Goal: Task Accomplishment & Management: Use online tool/utility

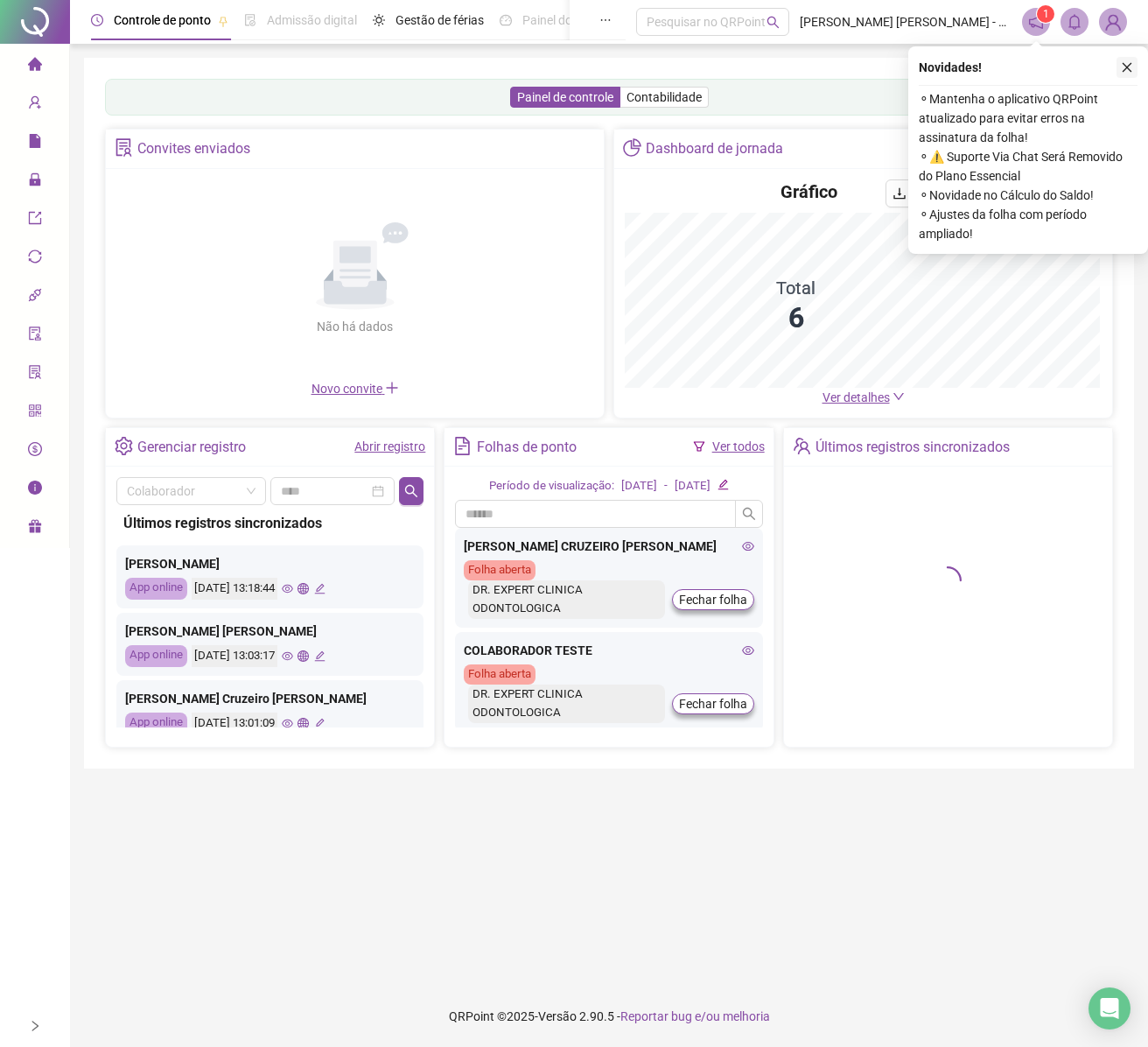
click at [1132, 72] on icon "close" at bounding box center [1127, 67] width 12 height 12
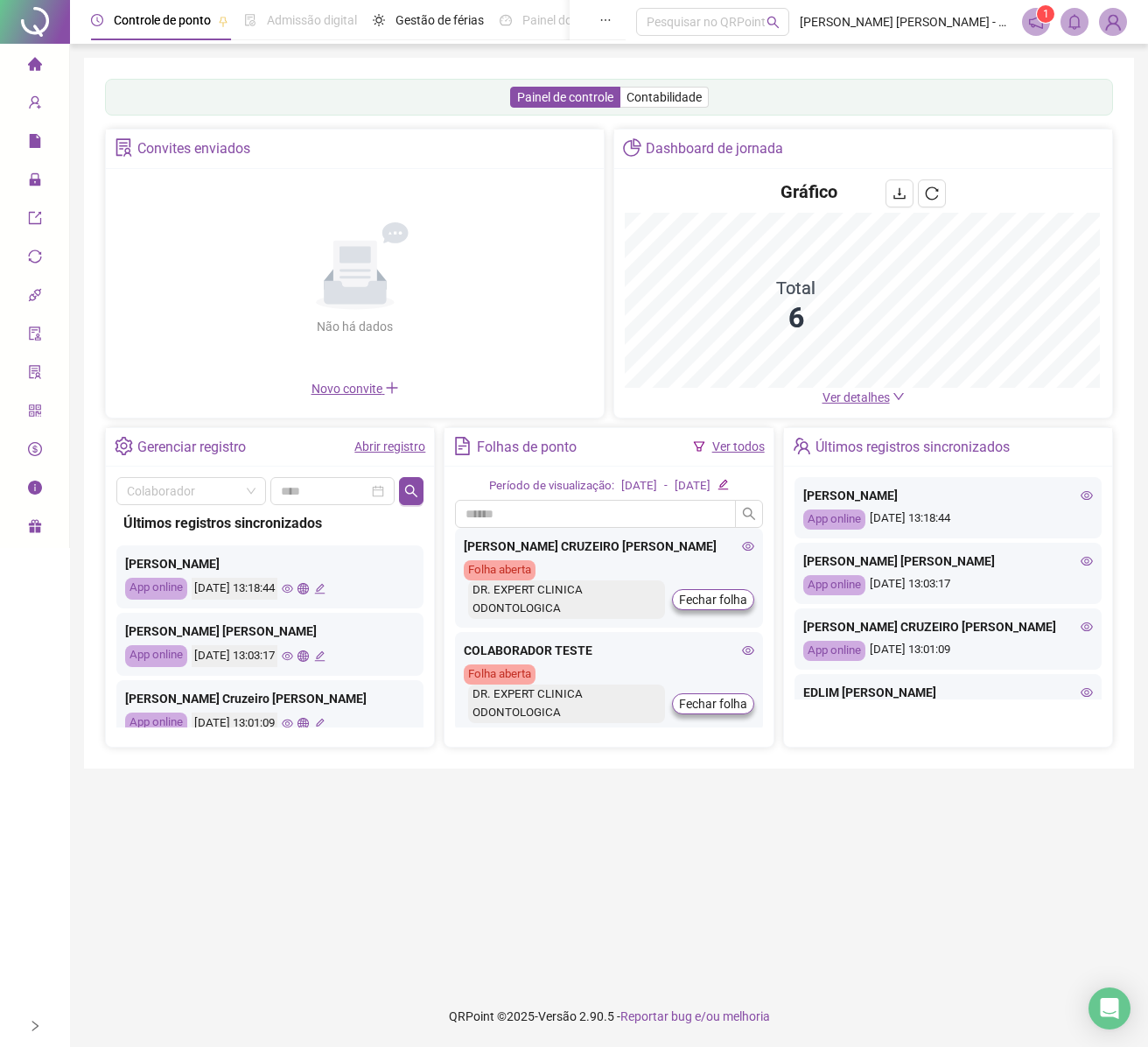
click at [1108, 28] on img at bounding box center [1113, 21] width 26 height 26
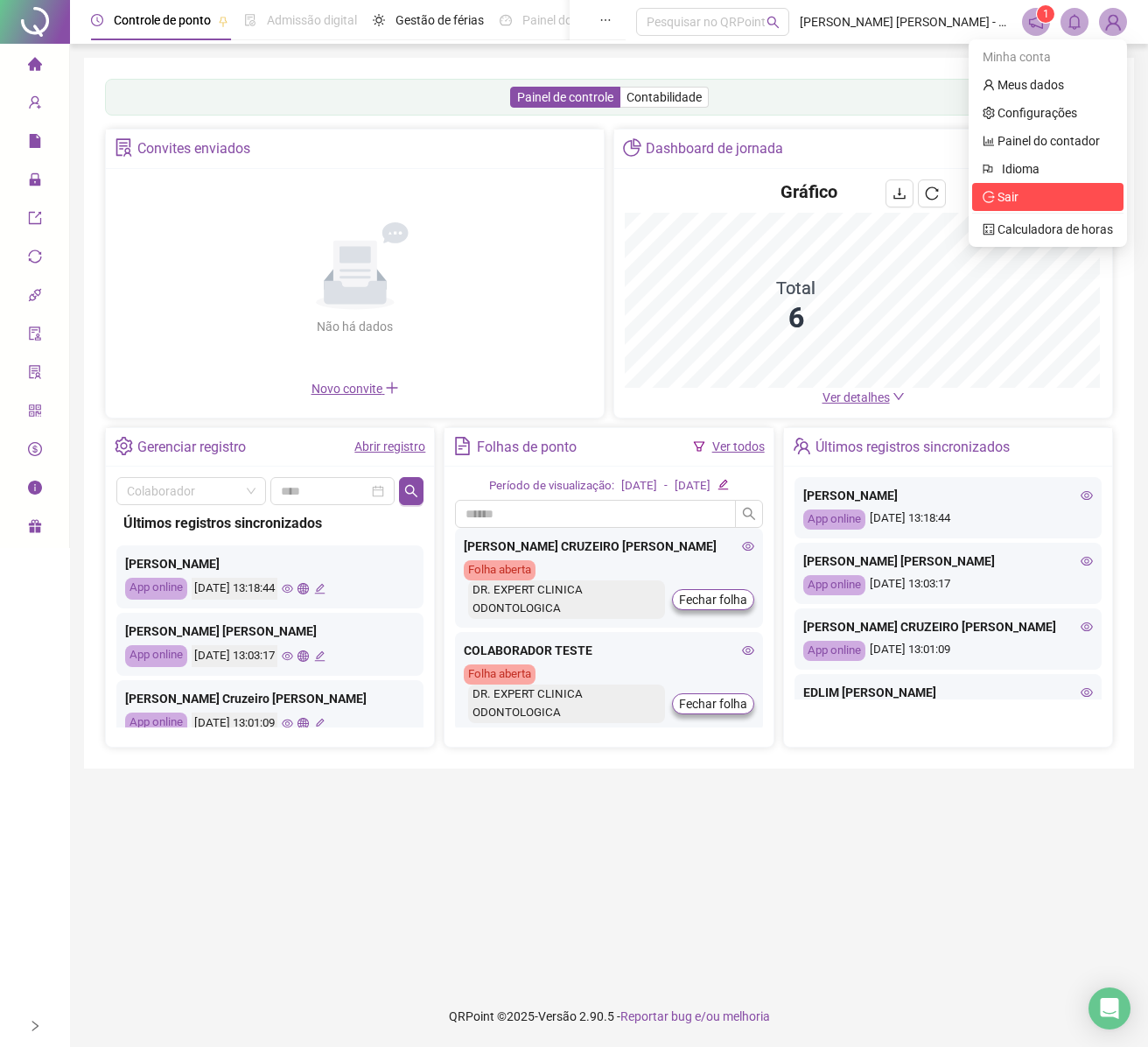
click at [1001, 200] on span "Sair" at bounding box center [1048, 197] width 131 height 20
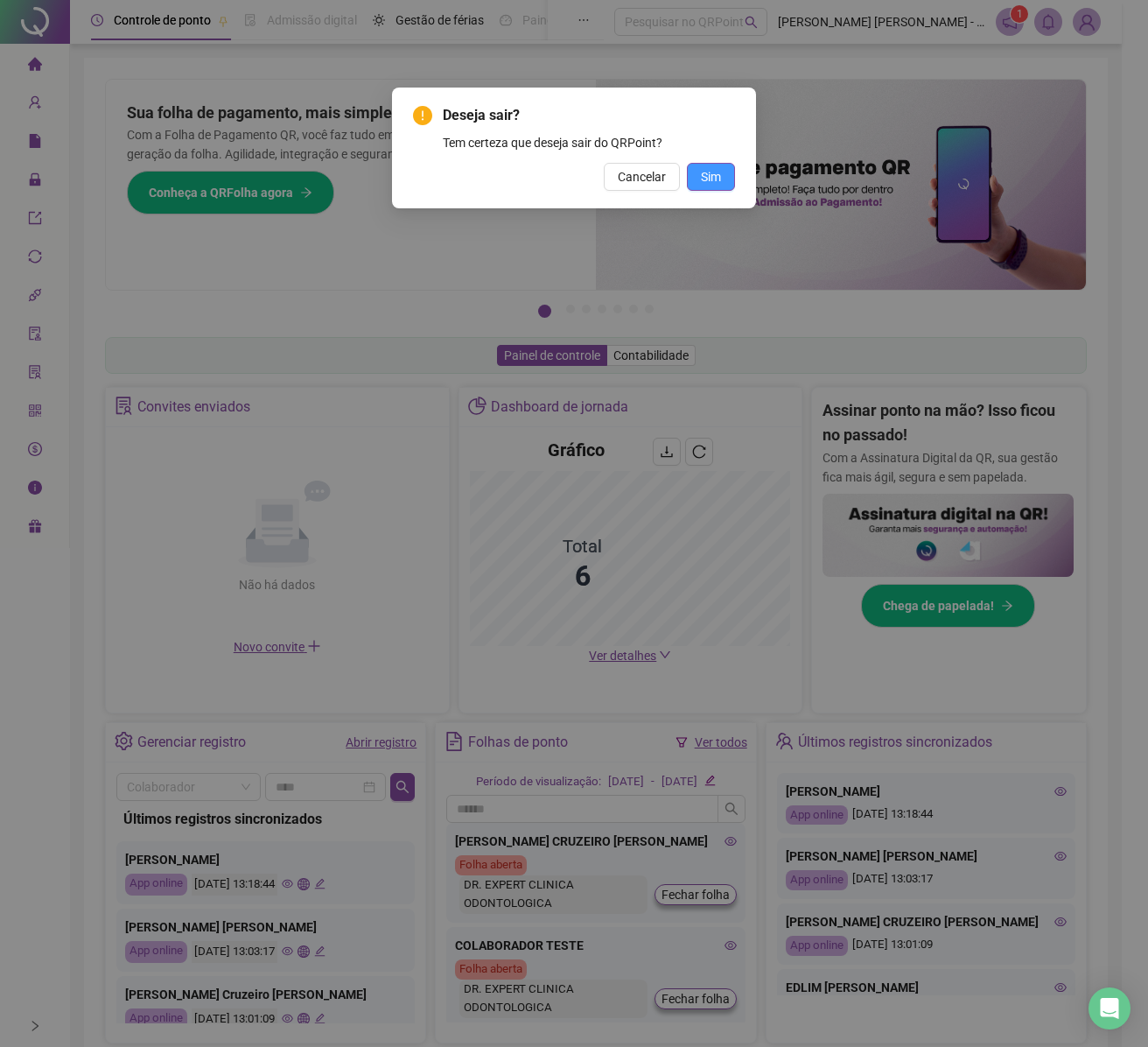
click at [719, 168] on span "Sim" at bounding box center [712, 177] width 21 height 20
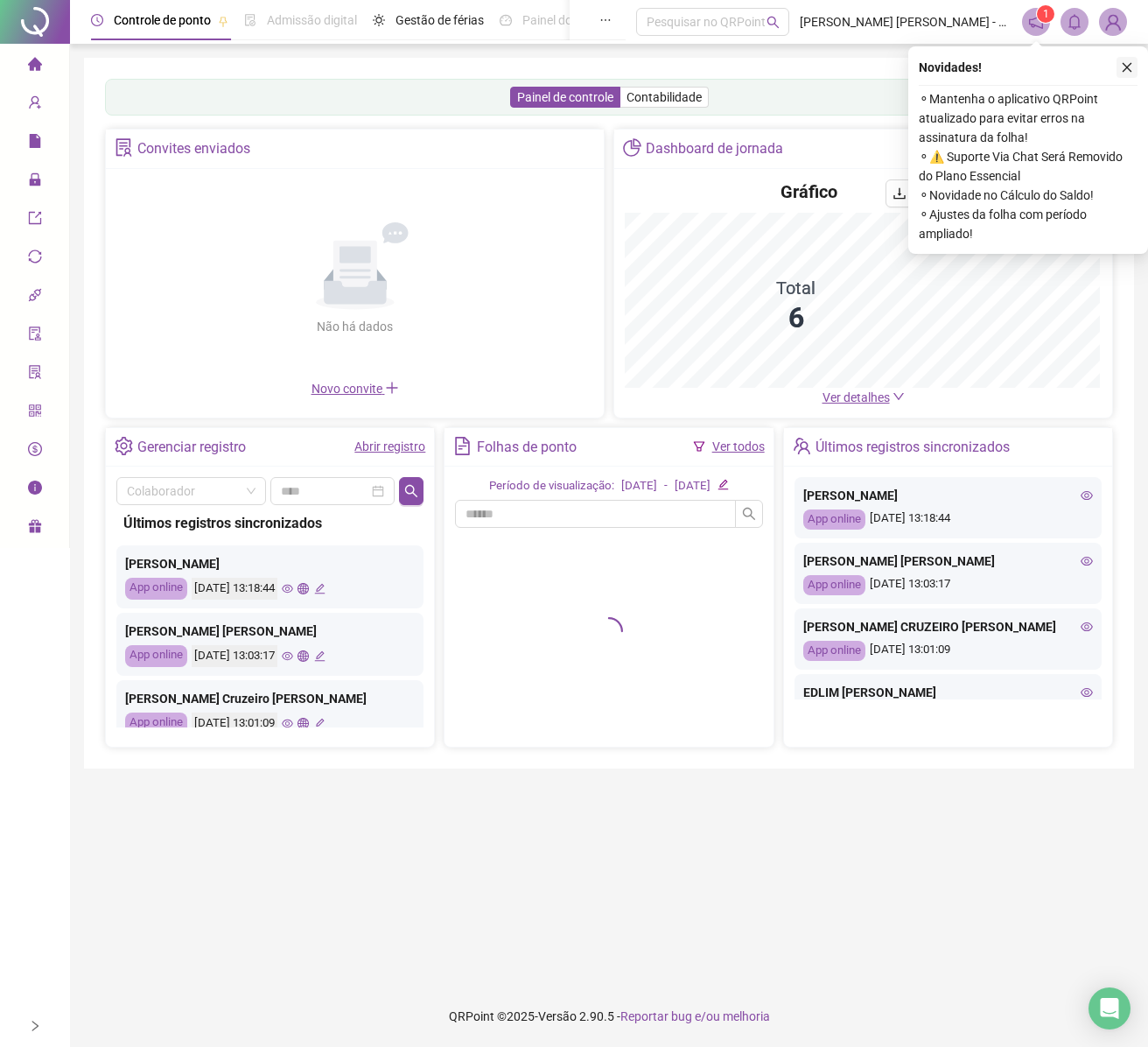
click at [1129, 63] on icon "close" at bounding box center [1127, 67] width 12 height 12
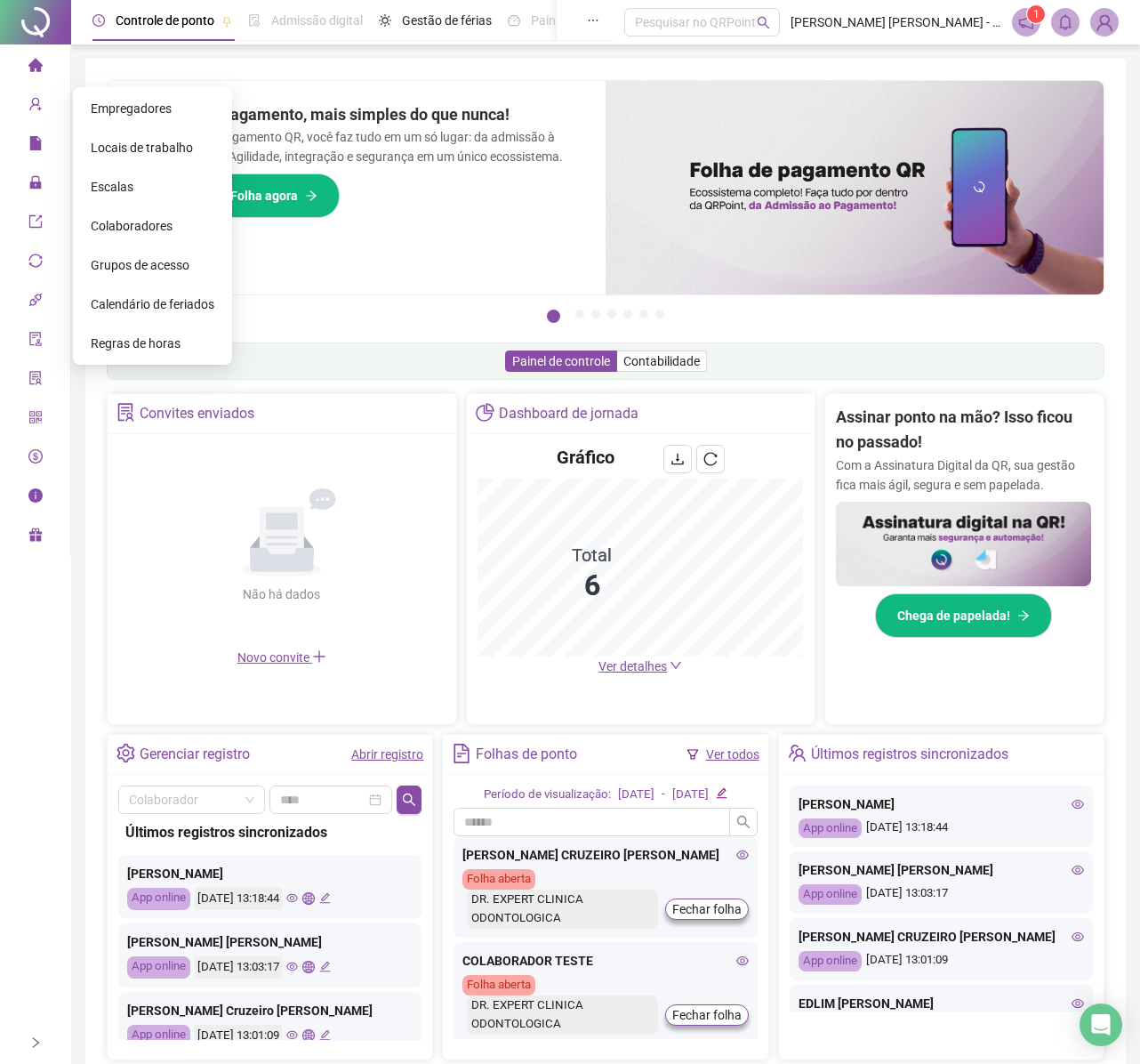
click at [124, 233] on span "Colaboradores" at bounding box center [132, 225] width 82 height 14
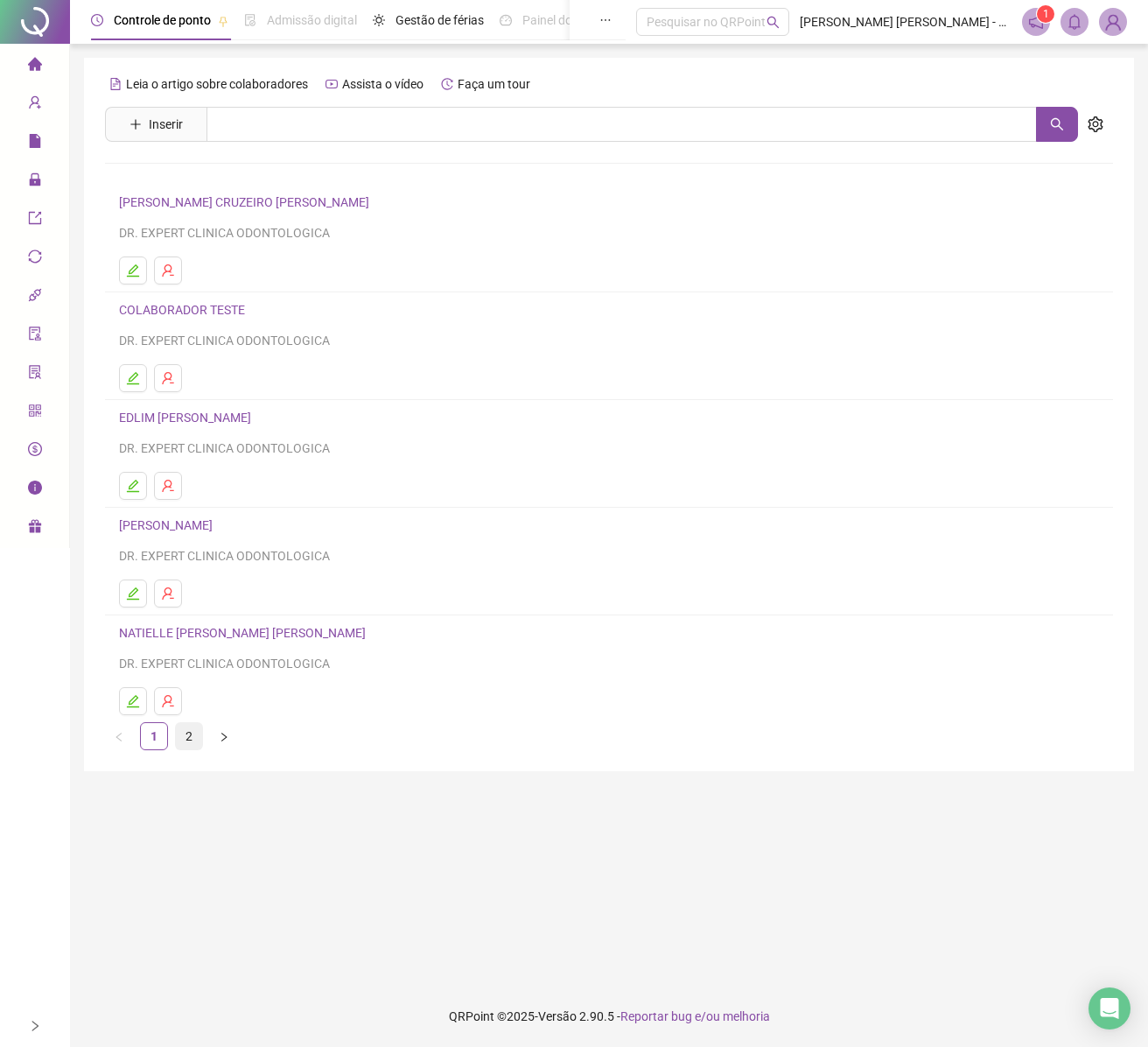
click at [202, 739] on li "2" at bounding box center [189, 736] width 28 height 28
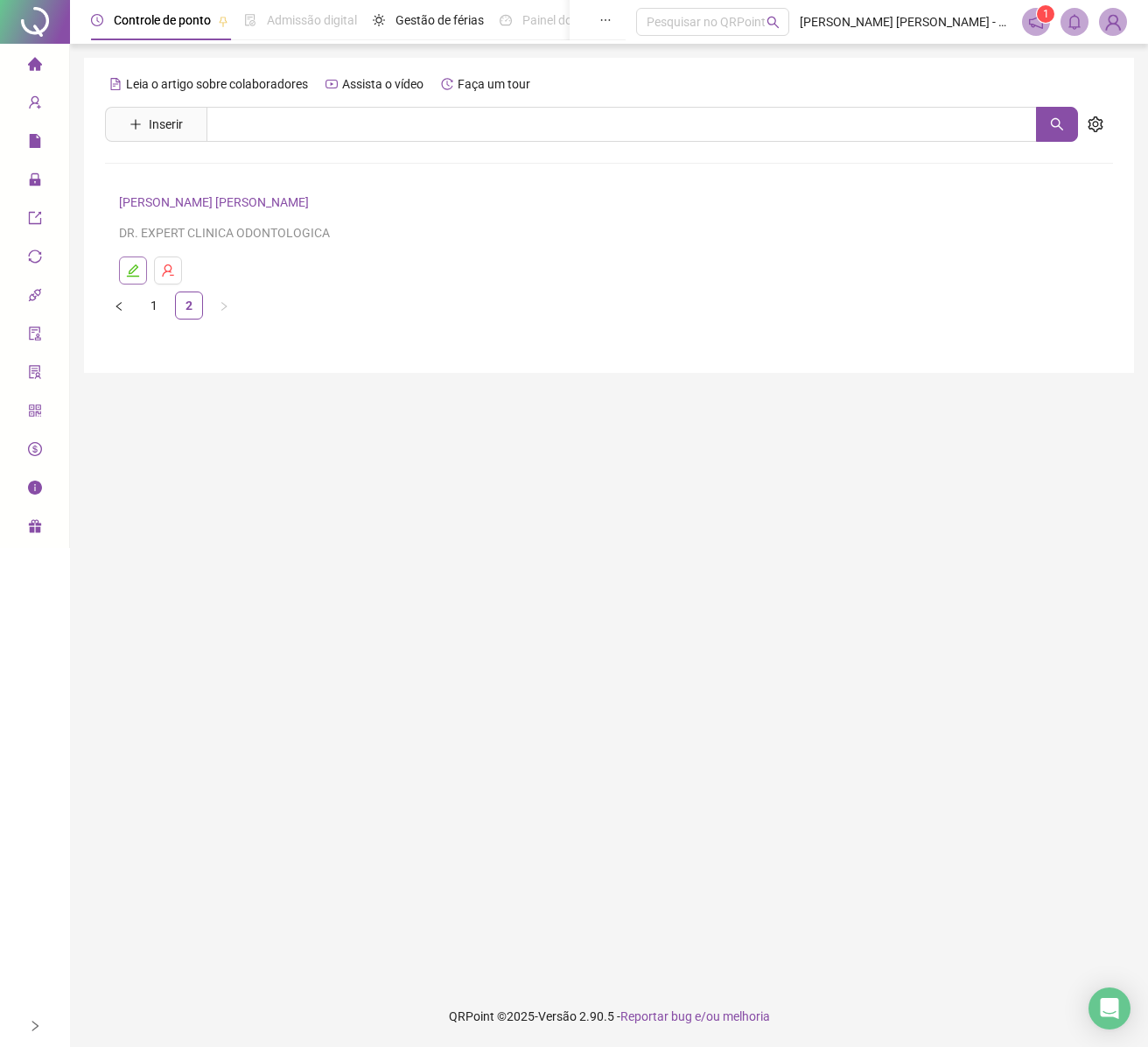
click at [119, 264] on button "button" at bounding box center [133, 271] width 28 height 28
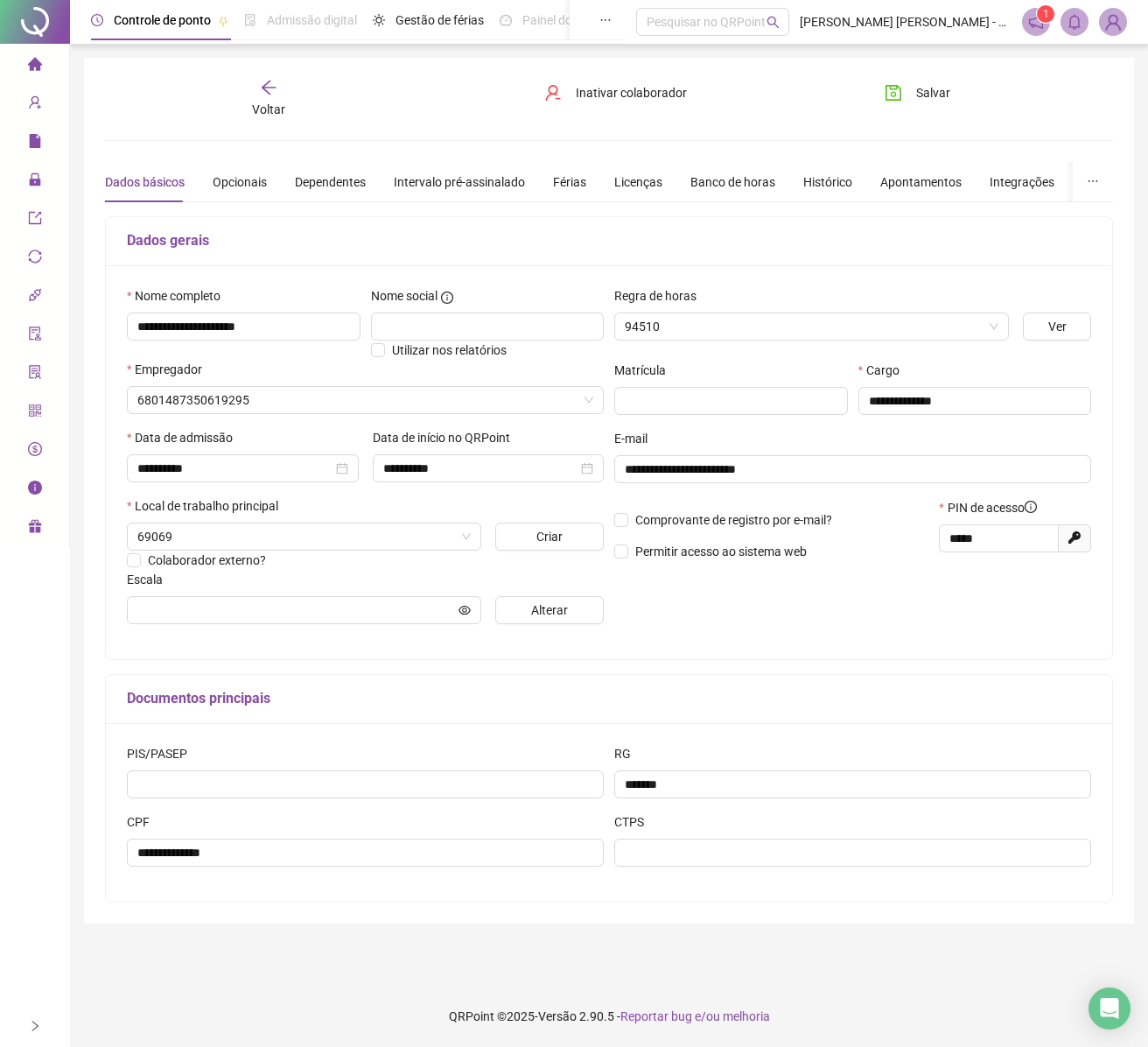
type input "**********"
click at [693, 182] on div "Banco de horas" at bounding box center [732, 182] width 85 height 20
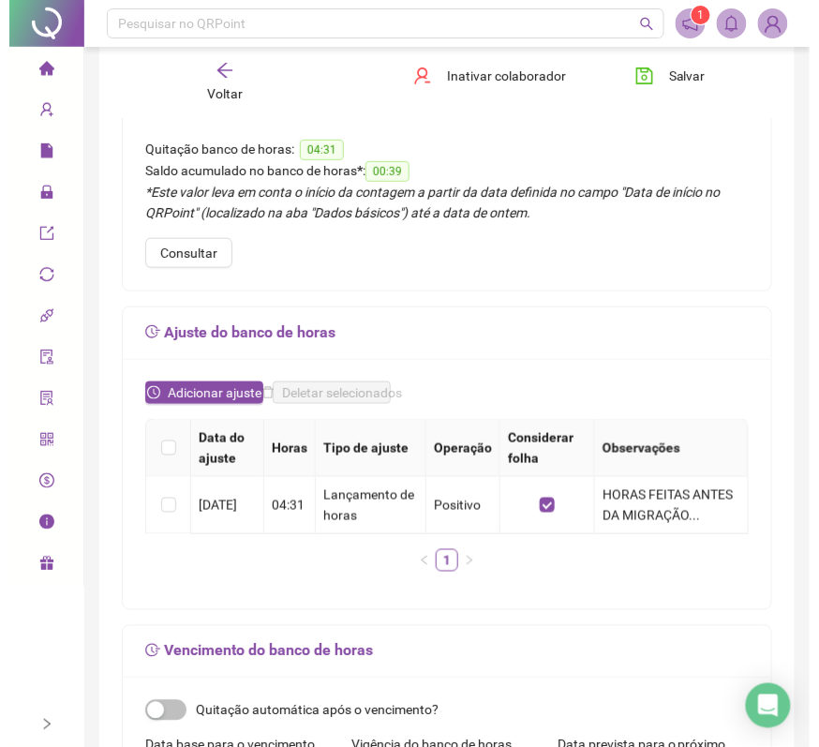
scroll to position [176, 0]
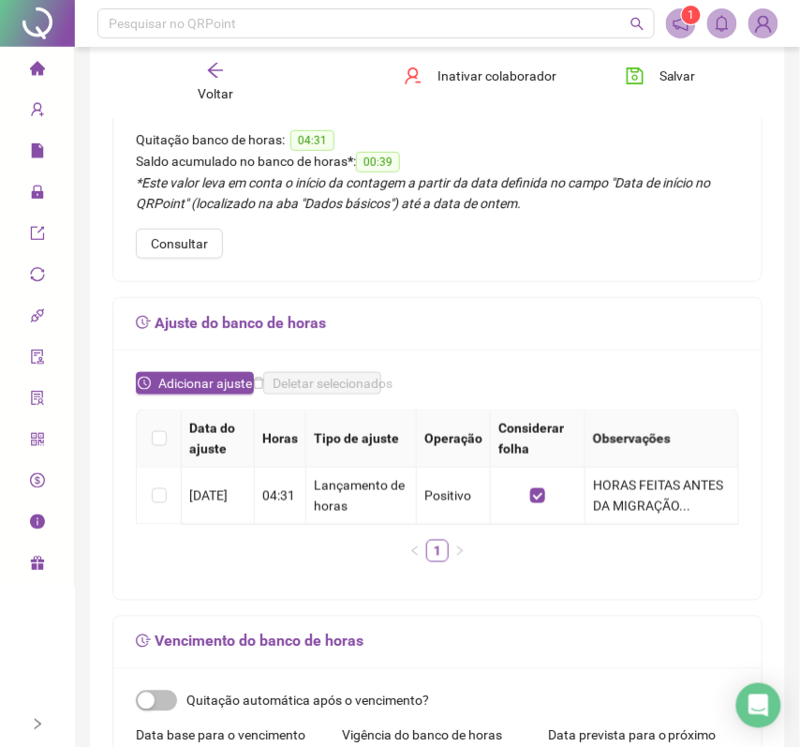
click at [772, 27] on img at bounding box center [764, 23] width 28 height 28
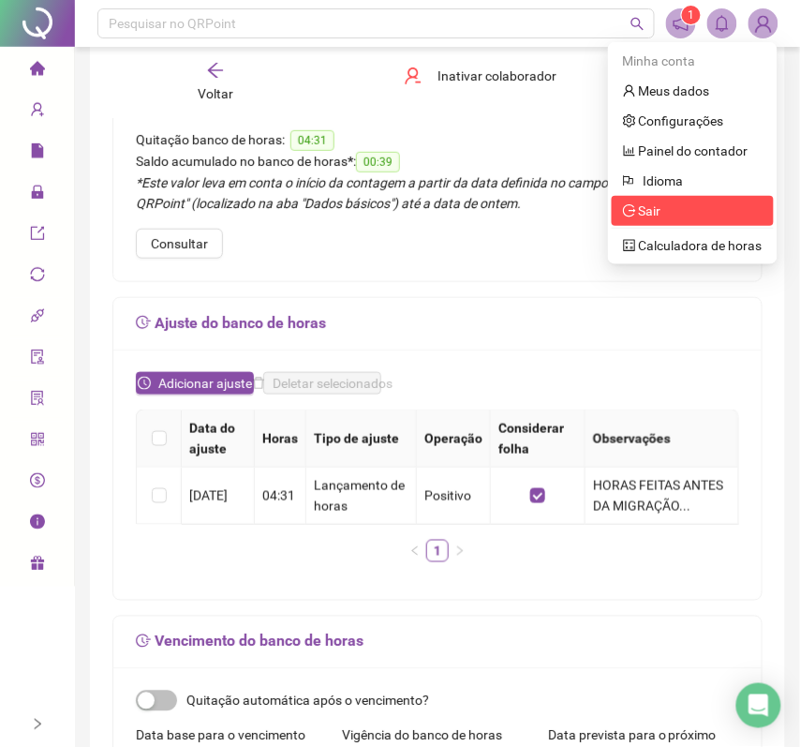
click at [671, 206] on span "Sair" at bounding box center [693, 211] width 140 height 21
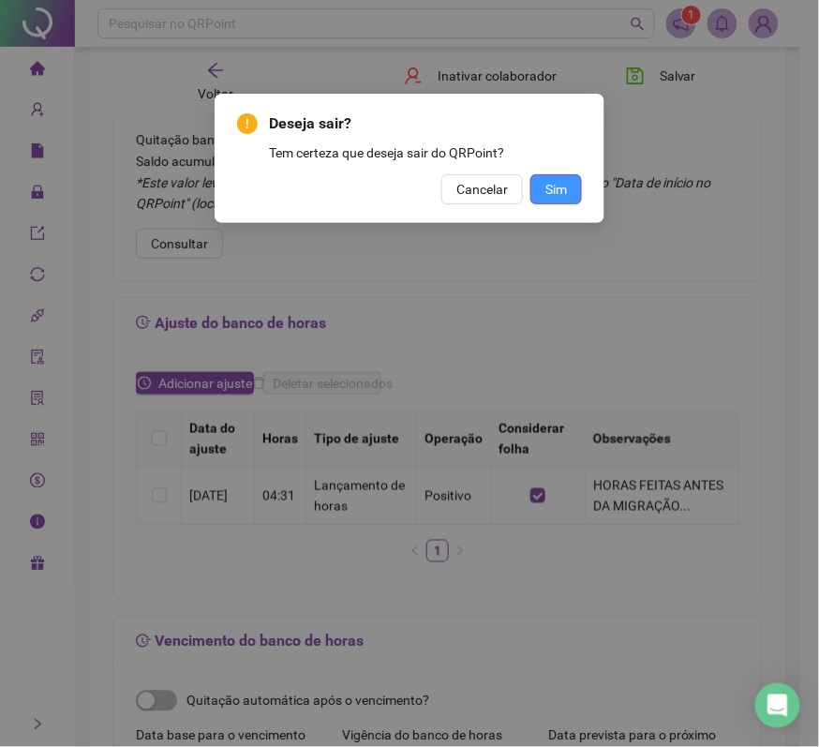
click at [556, 199] on span "Sim" at bounding box center [556, 189] width 22 height 21
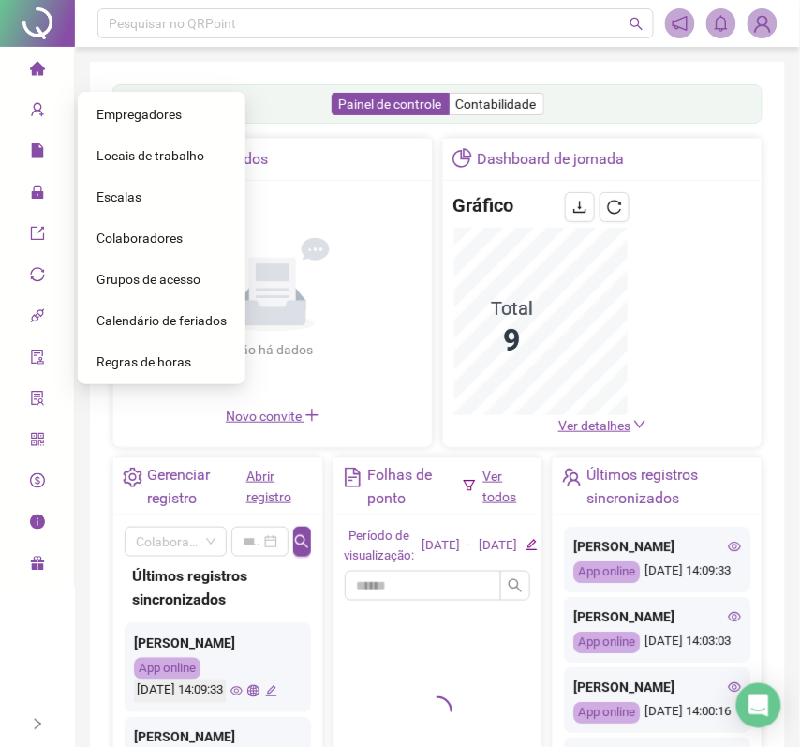
click at [30, 118] on span "user-add" at bounding box center [37, 112] width 15 height 37
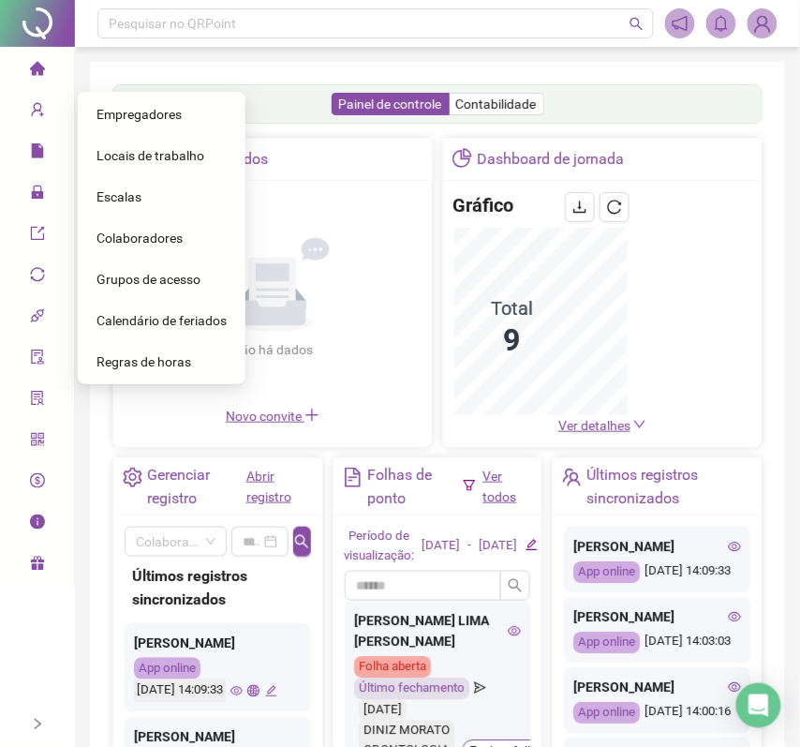
click at [173, 244] on span "Colaboradores" at bounding box center [140, 237] width 86 height 15
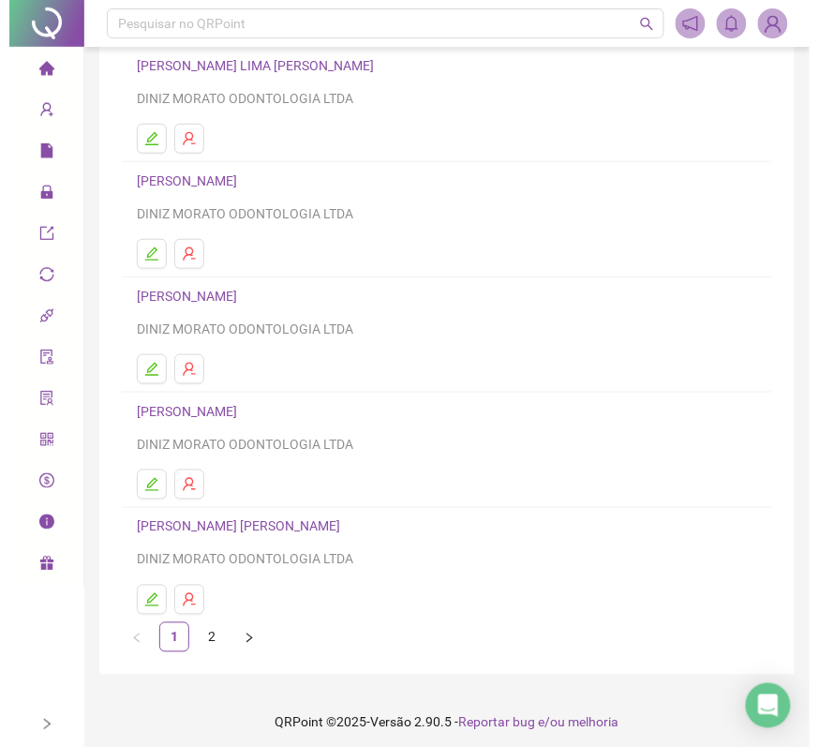
scroll to position [163, 0]
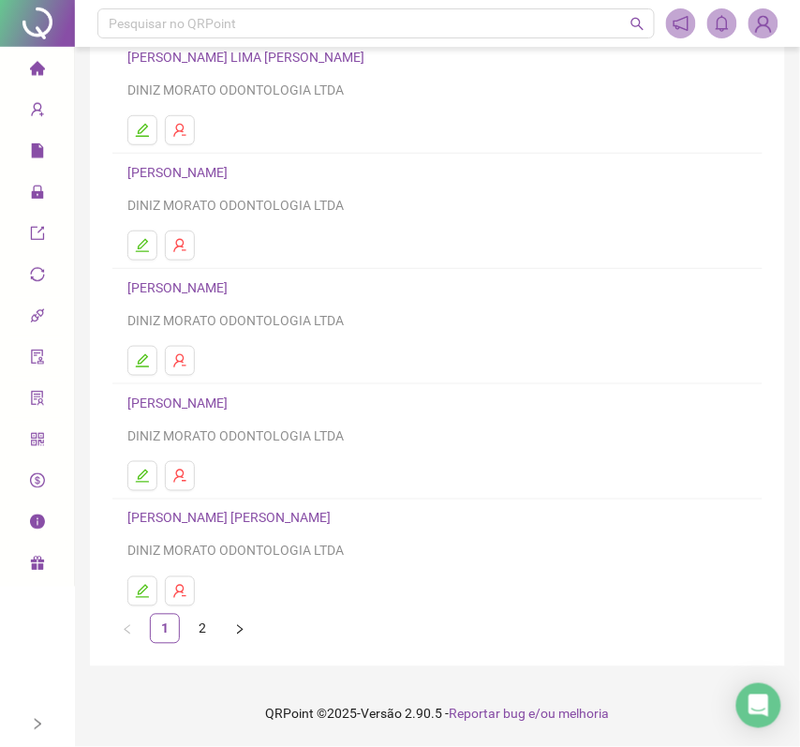
click at [761, 19] on img at bounding box center [764, 23] width 28 height 28
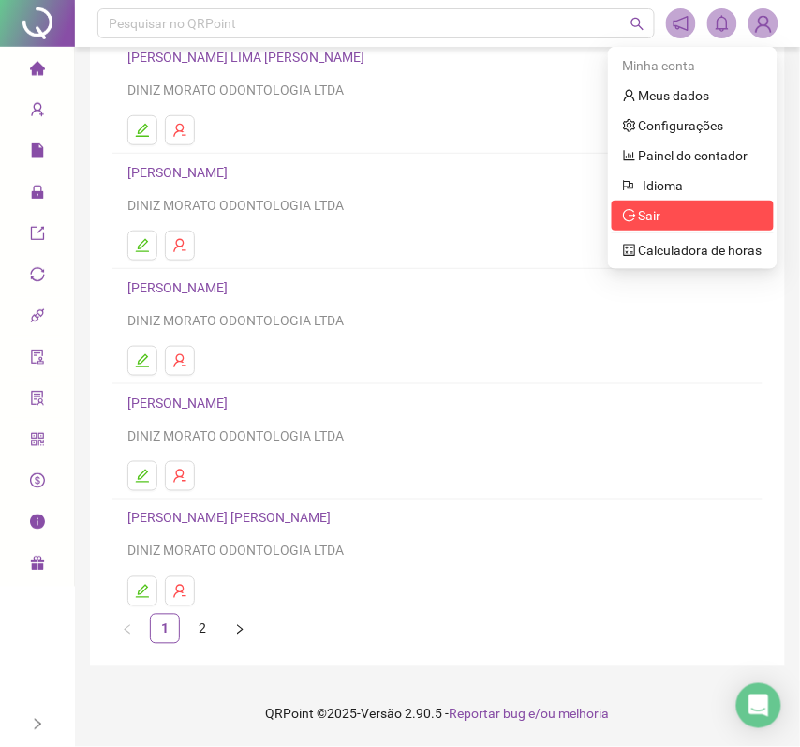
click at [634, 205] on span "Sair" at bounding box center [693, 215] width 140 height 21
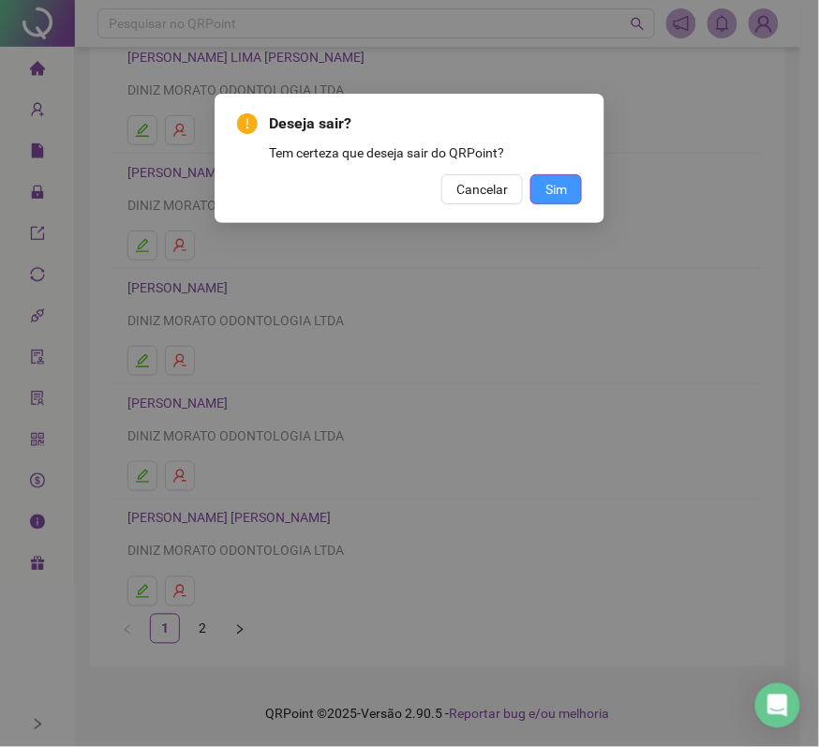
click at [567, 191] on button "Sim" at bounding box center [556, 189] width 52 height 30
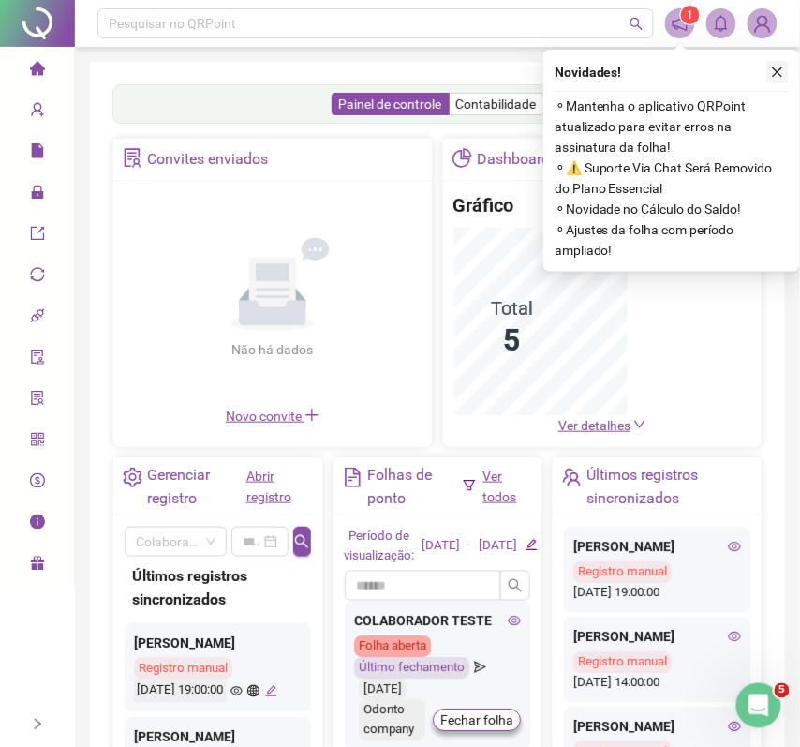
click at [772, 75] on icon "close" at bounding box center [777, 72] width 13 height 13
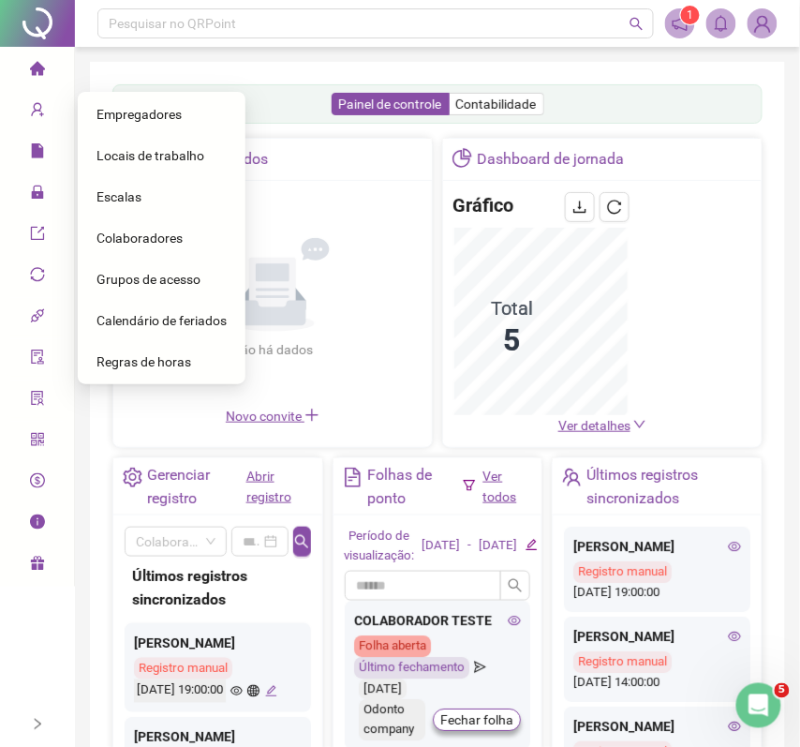
click at [116, 230] on span "Colaboradores" at bounding box center [140, 237] width 86 height 15
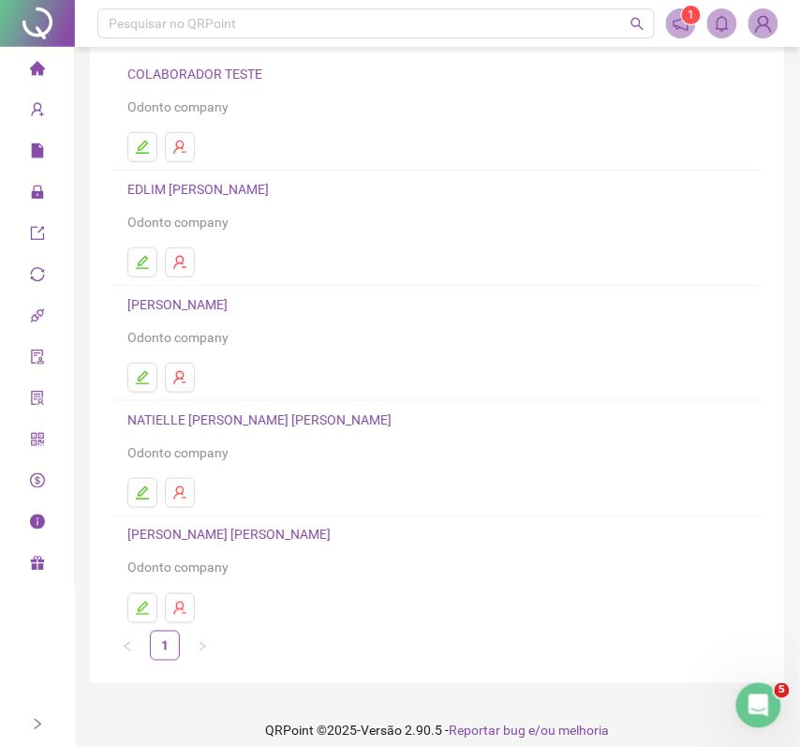
scroll to position [163, 0]
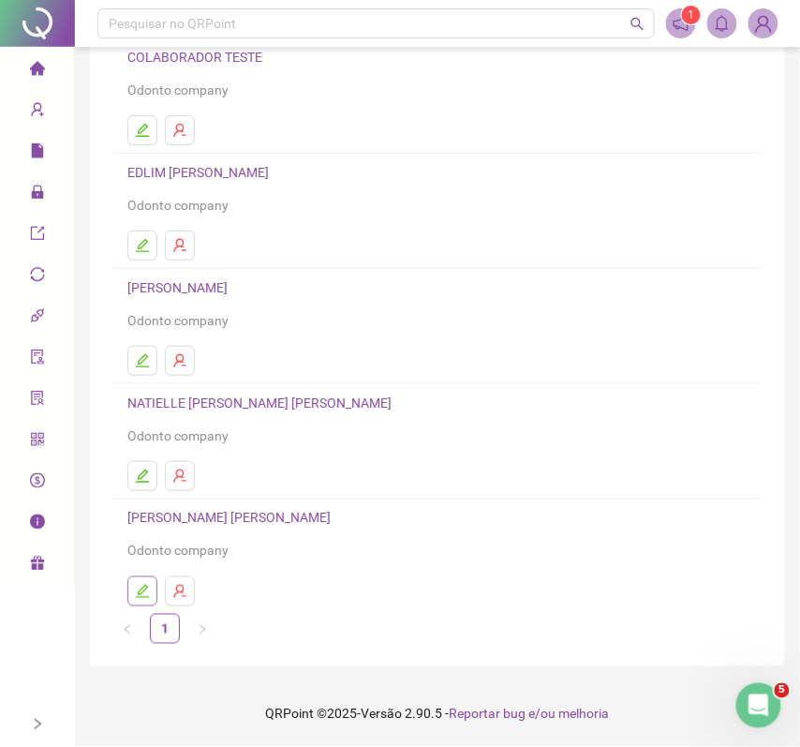
click at [146, 597] on icon "edit" at bounding box center [142, 591] width 15 height 15
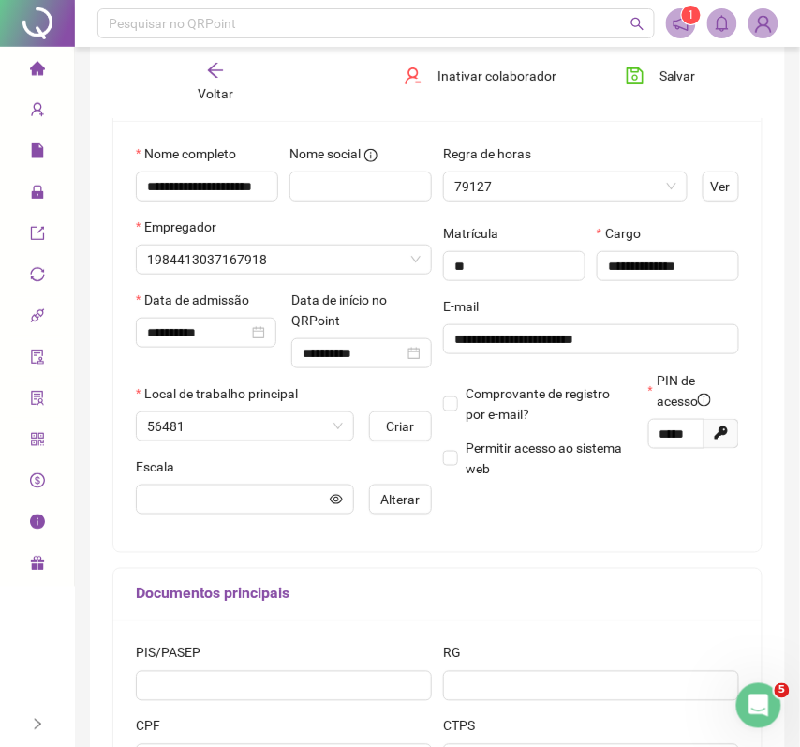
scroll to position [173, 0]
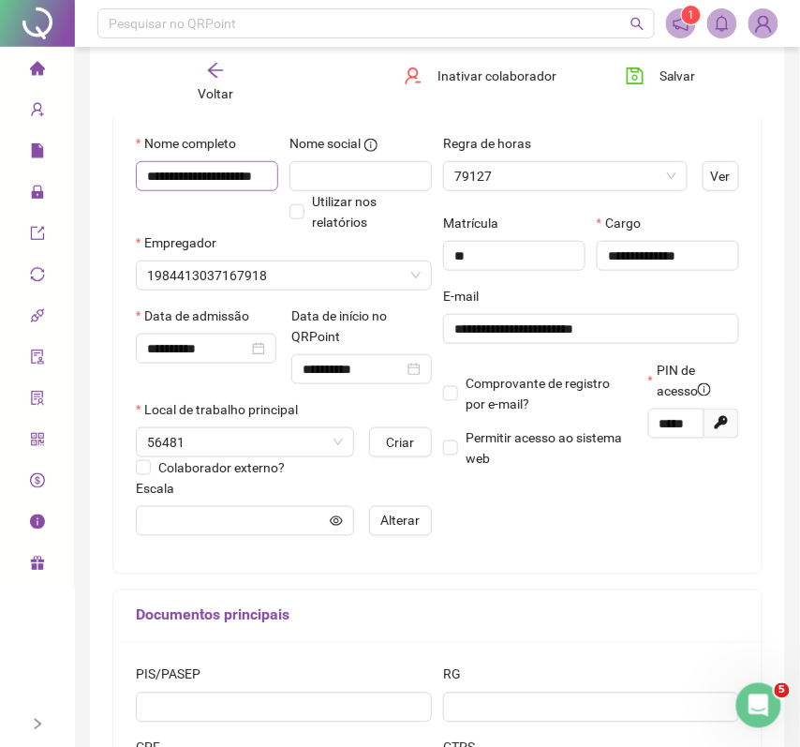
type input "*******"
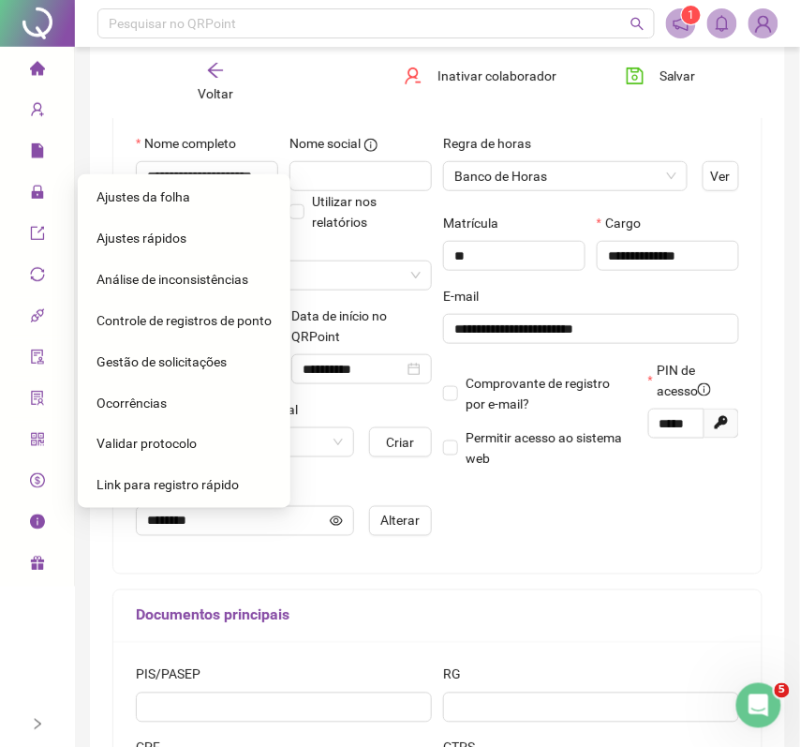
click at [125, 196] on span "Ajustes da folha" at bounding box center [144, 196] width 94 height 15
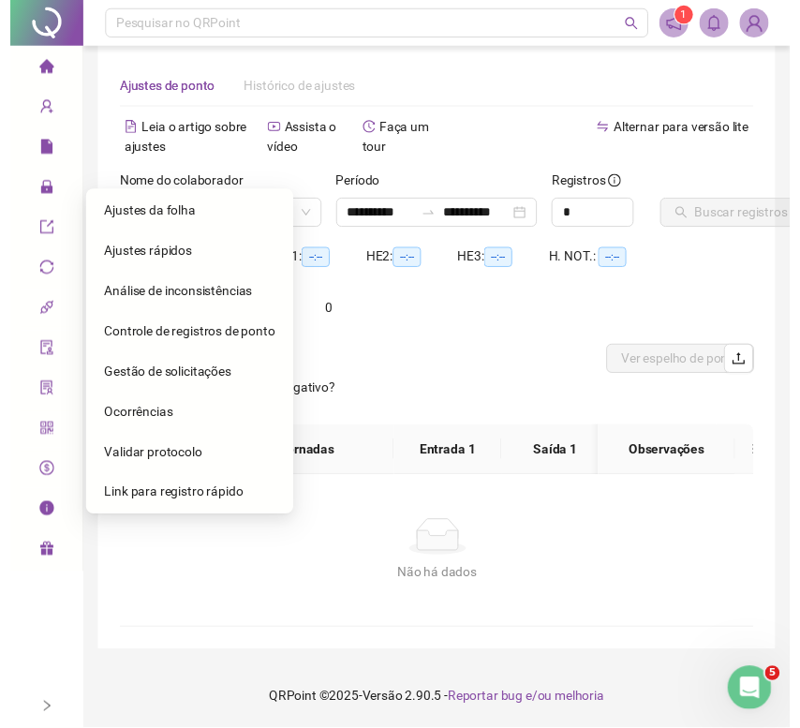
scroll to position [56, 0]
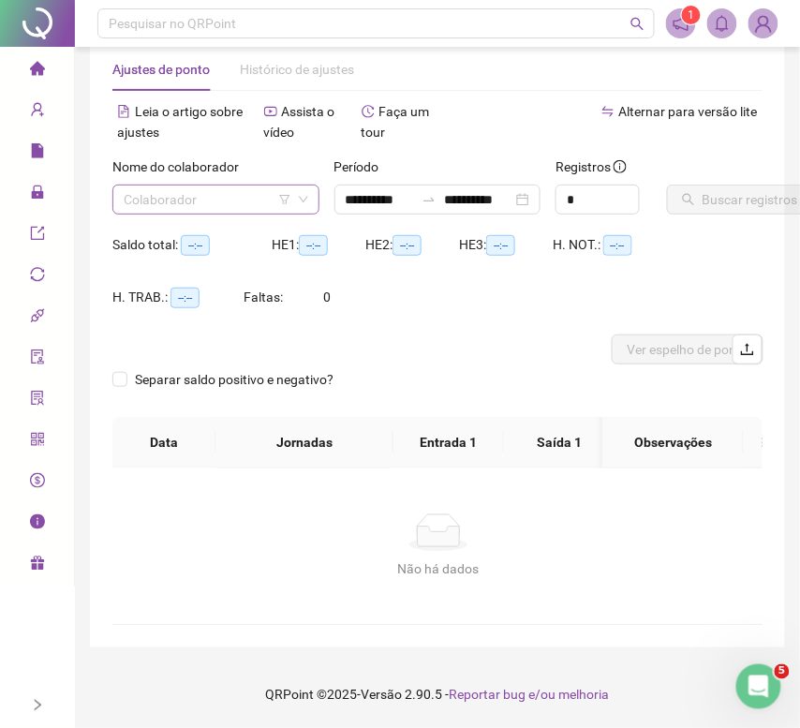
click at [184, 186] on input "search" at bounding box center [208, 200] width 168 height 28
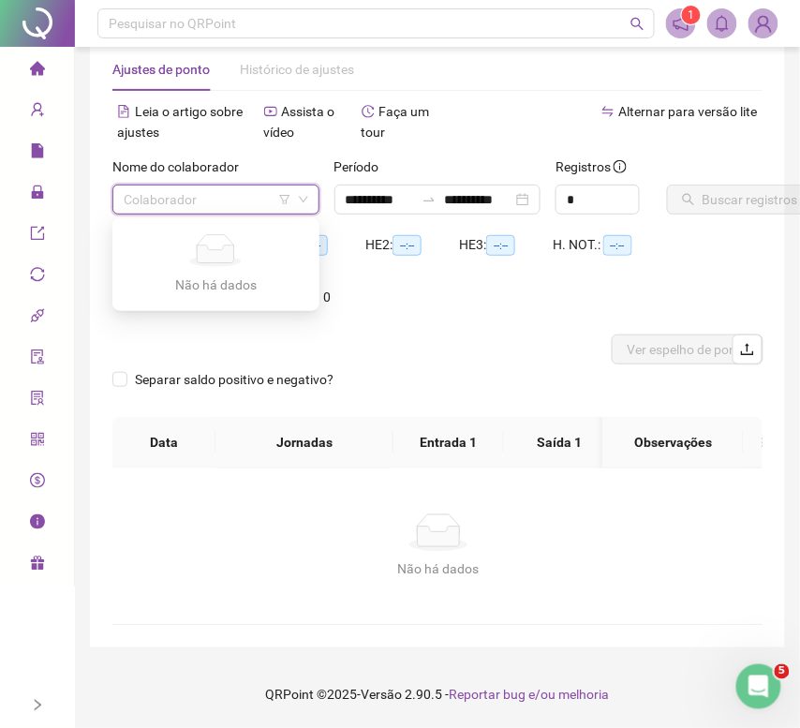
click at [221, 186] on input "search" at bounding box center [208, 200] width 168 height 28
click at [315, 185] on div "Colaborador" at bounding box center [215, 200] width 207 height 30
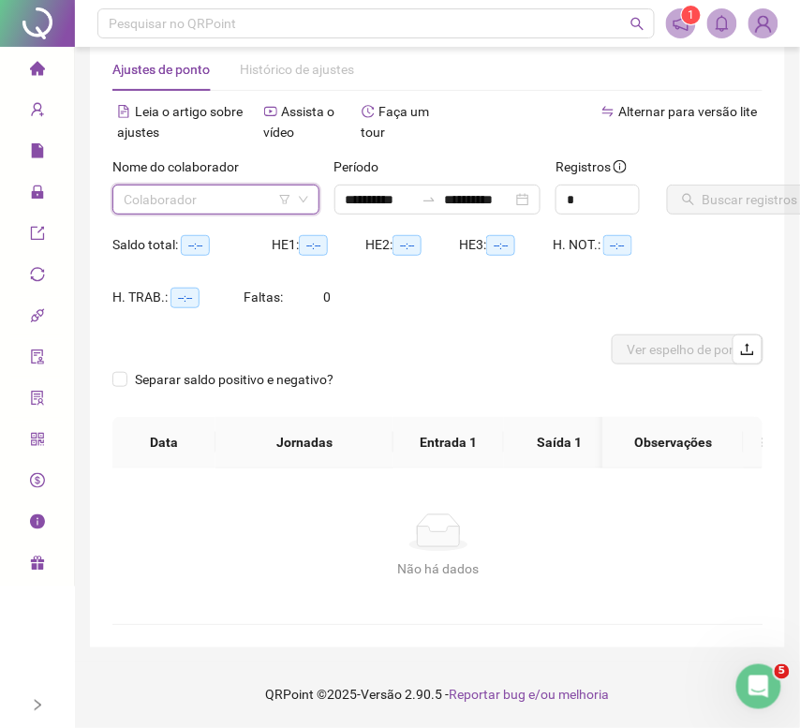
click at [307, 194] on icon "down" at bounding box center [303, 199] width 11 height 11
click at [302, 194] on icon "down" at bounding box center [303, 199] width 11 height 11
click at [262, 186] on input "search" at bounding box center [208, 200] width 168 height 28
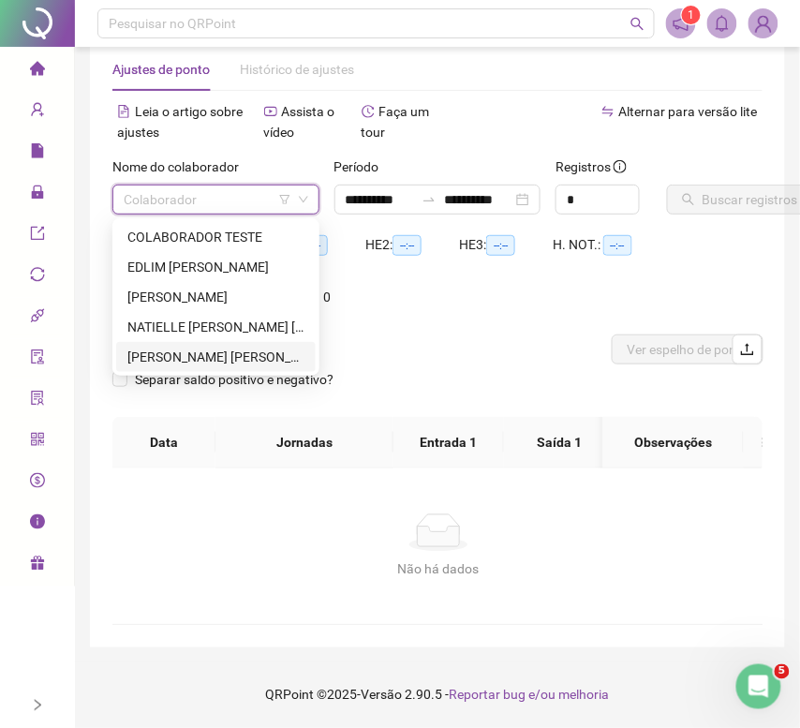
click at [241, 347] on div "[PERSON_NAME] [PERSON_NAME]" at bounding box center [215, 357] width 177 height 21
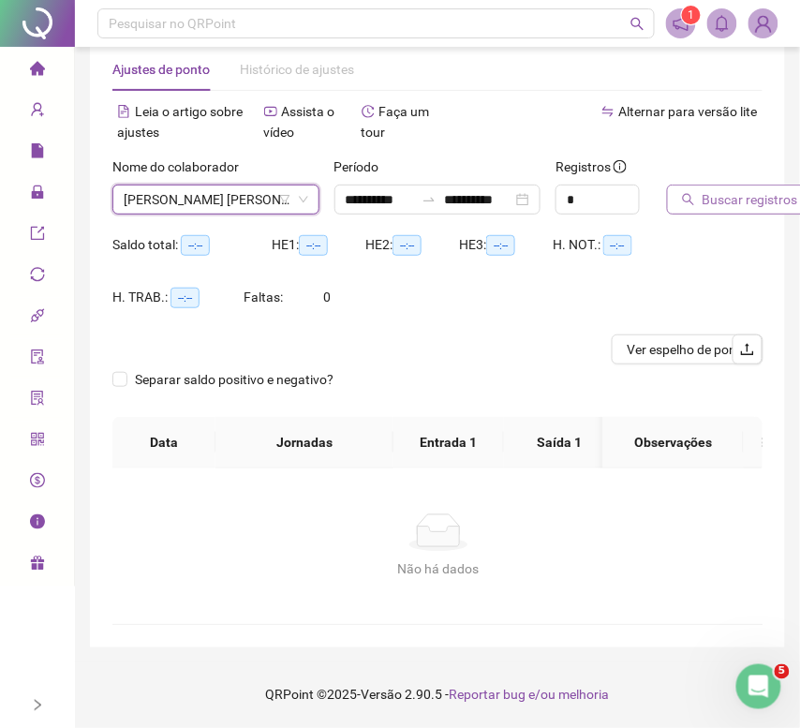
click at [721, 189] on span "Buscar registros" at bounding box center [751, 199] width 96 height 21
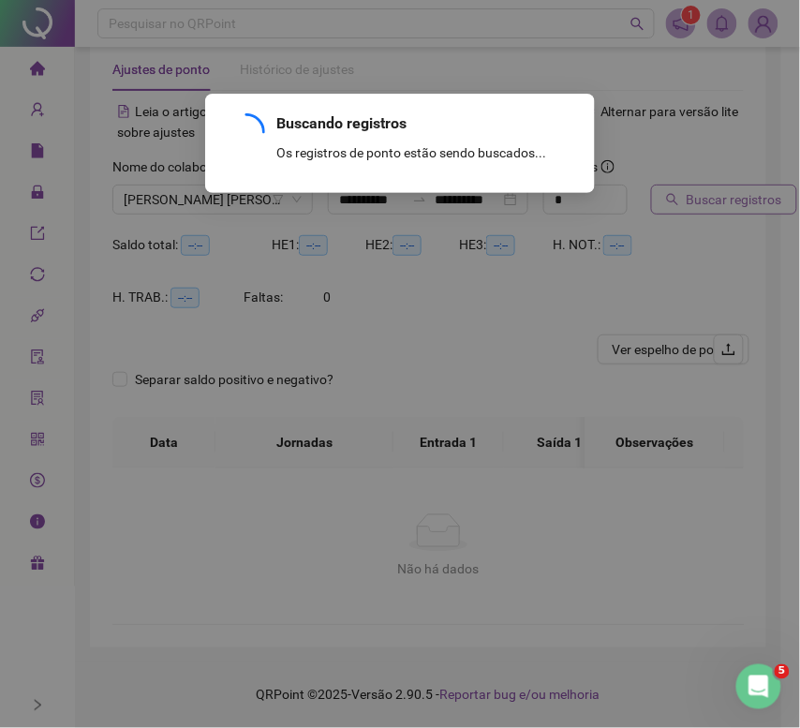
scroll to position [37, 0]
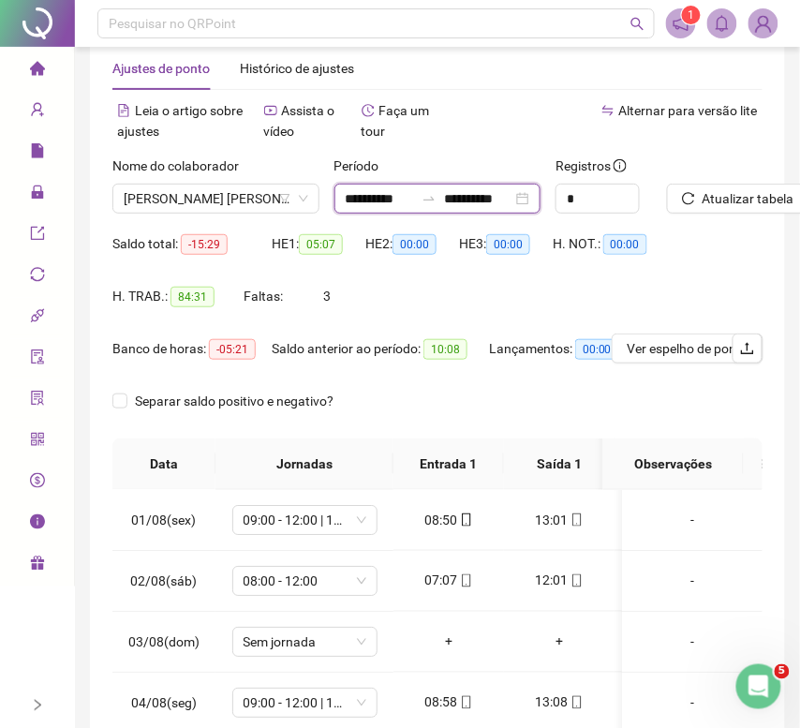
click at [481, 192] on input "**********" at bounding box center [478, 198] width 68 height 21
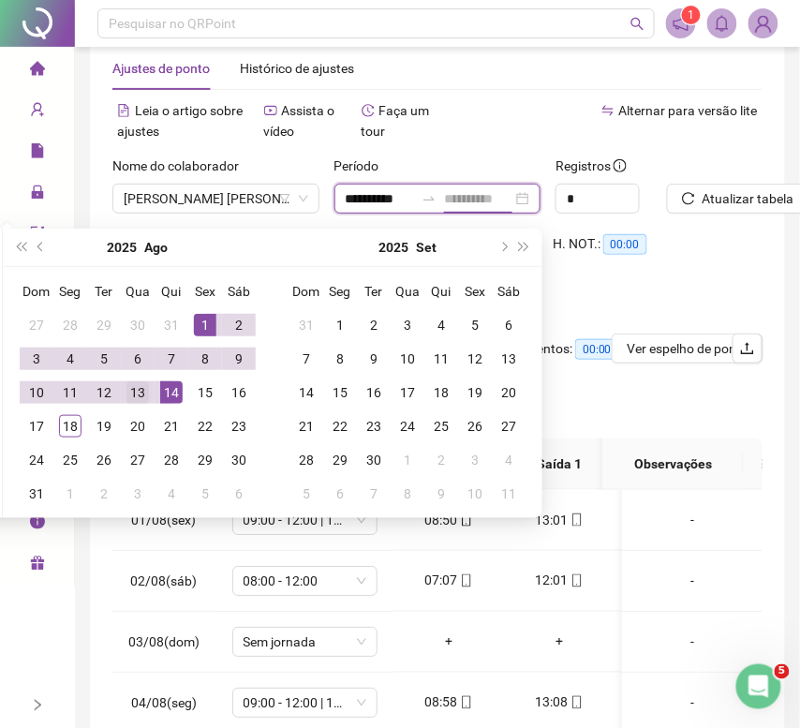
type input "**********"
click at [143, 394] on div "13" at bounding box center [137, 392] width 22 height 22
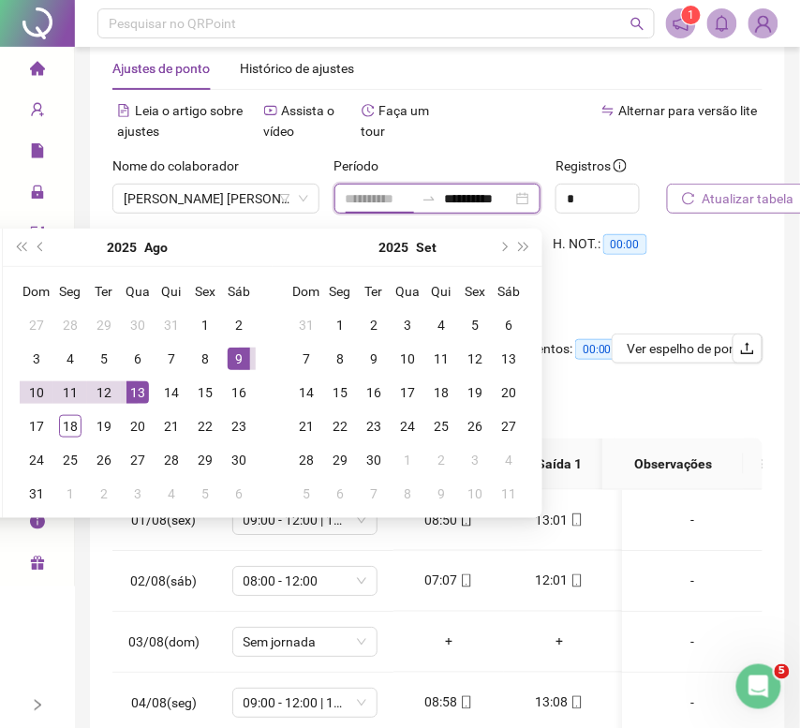
type input "**********"
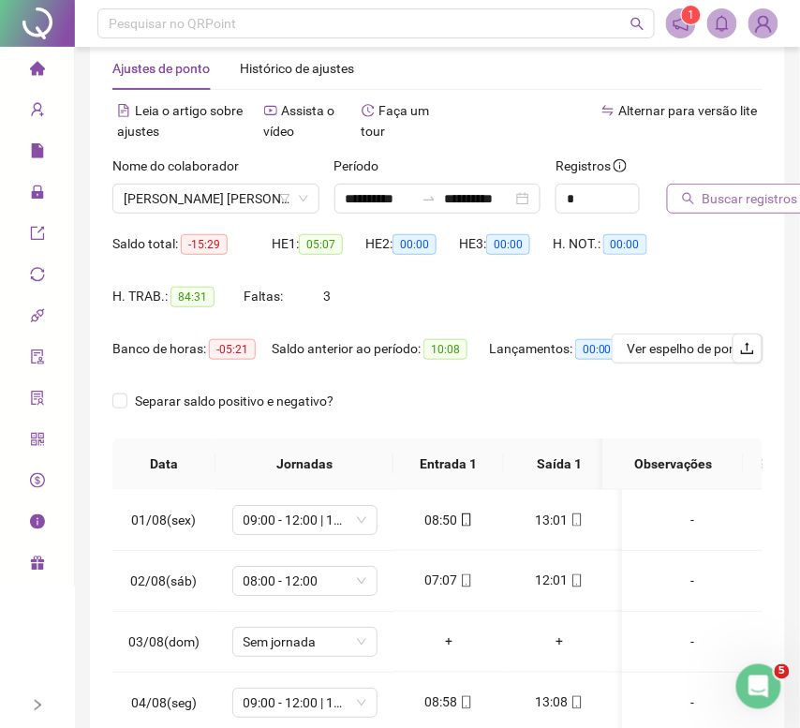
click at [754, 193] on span "Buscar registros" at bounding box center [751, 198] width 96 height 21
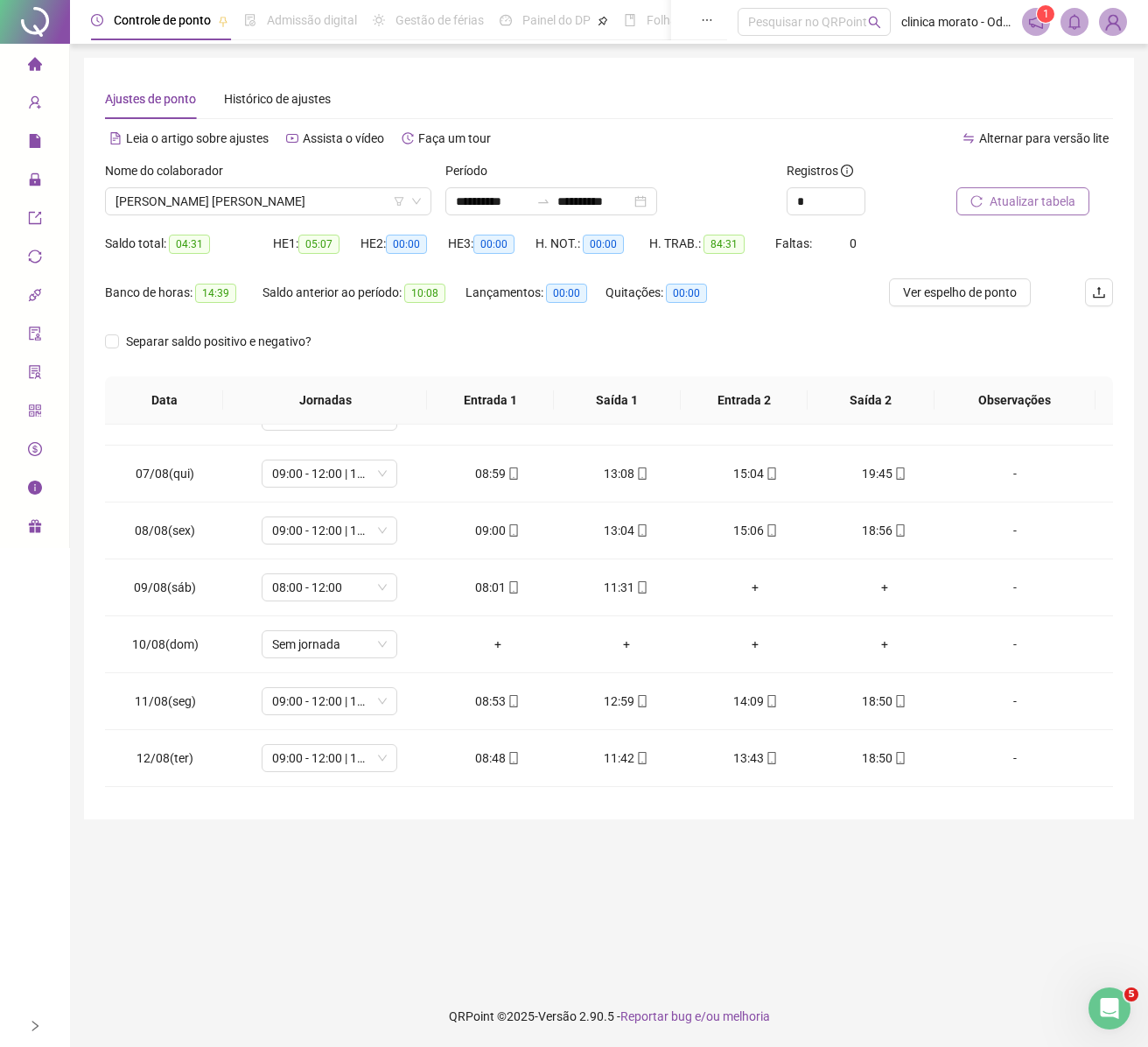
scroll to position [376, 0]
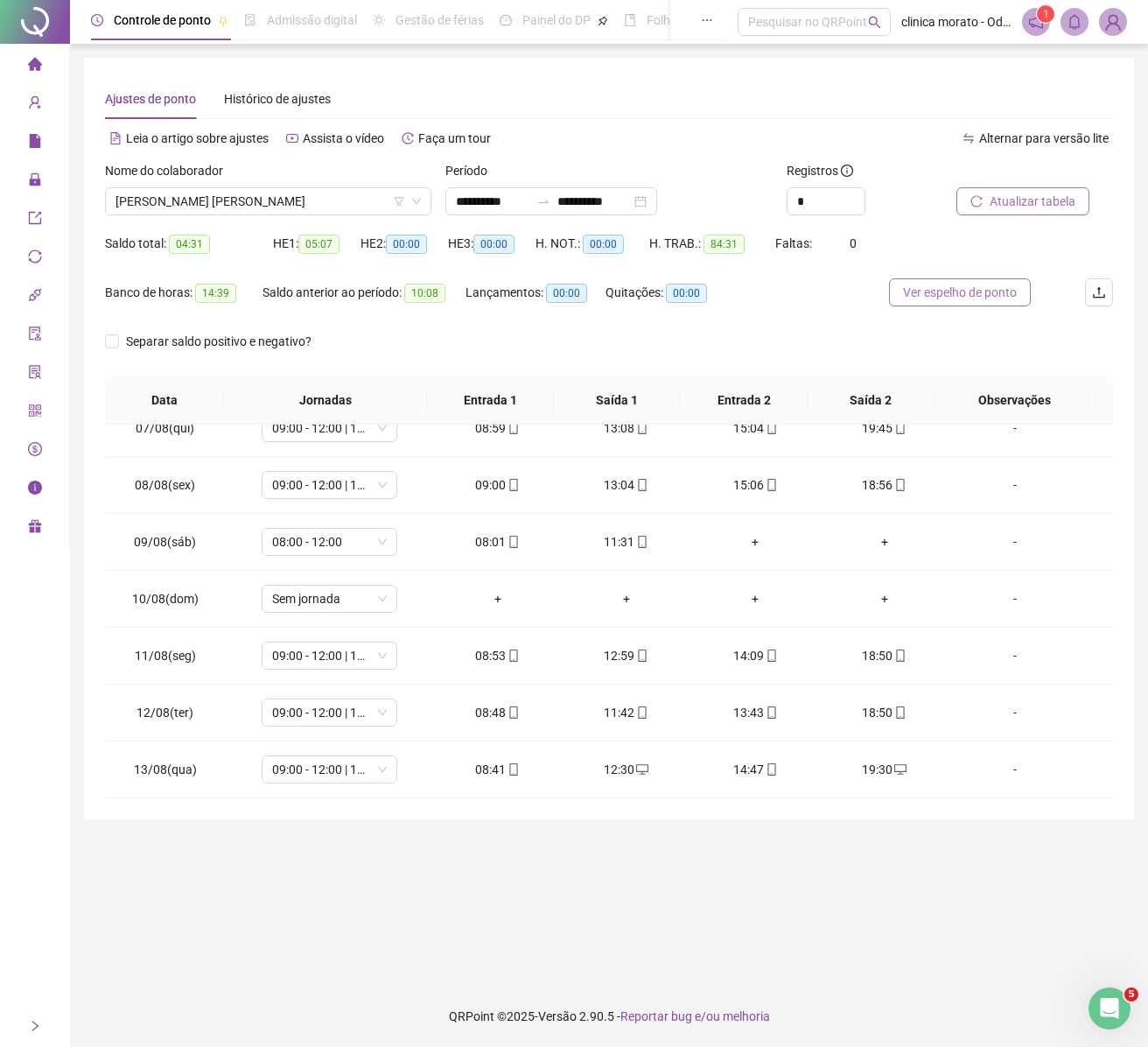
click at [764, 290] on span "Ver espelho de ponto" at bounding box center [960, 292] width 114 height 20
